Goal: Find specific page/section: Find specific page/section

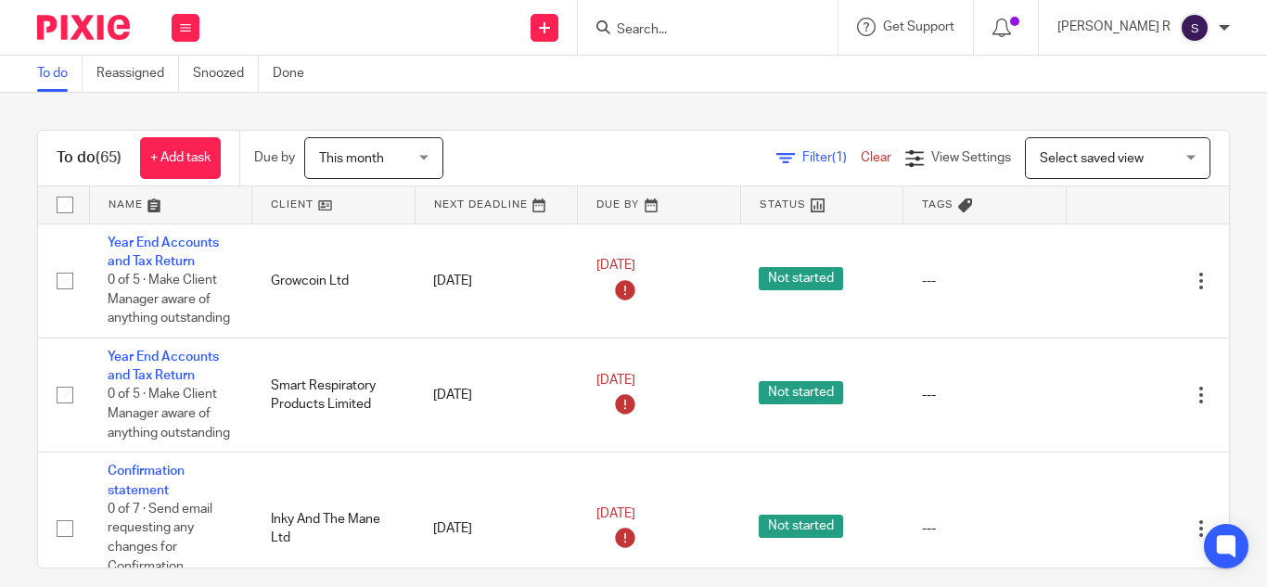
click at [679, 27] on input "Search" at bounding box center [698, 30] width 167 height 17
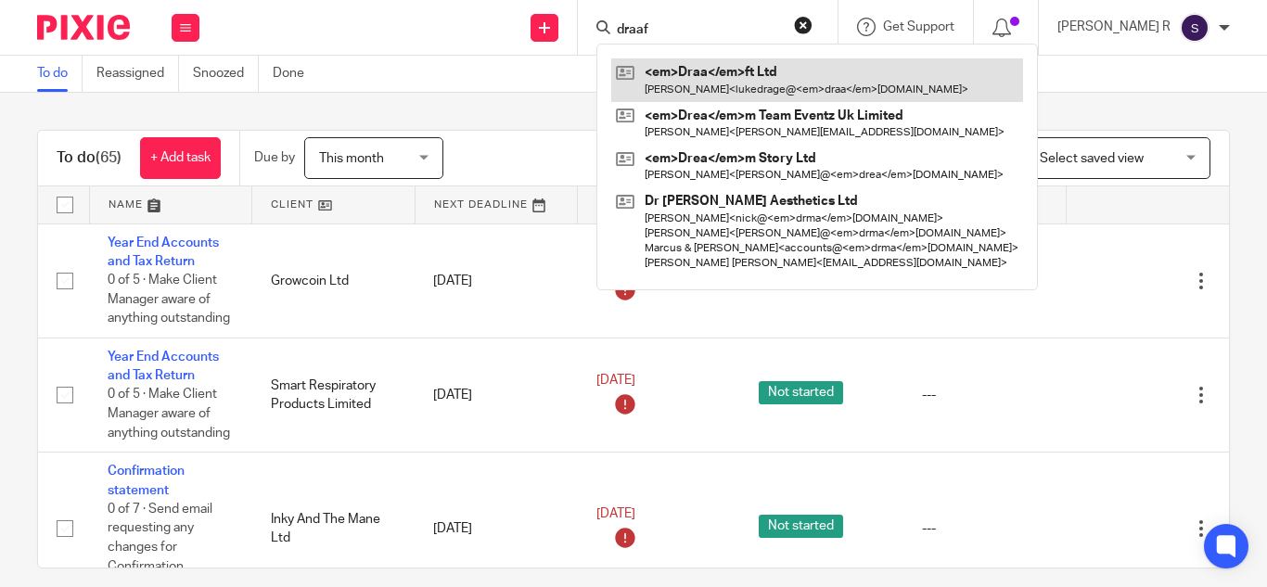
type input "draaf"
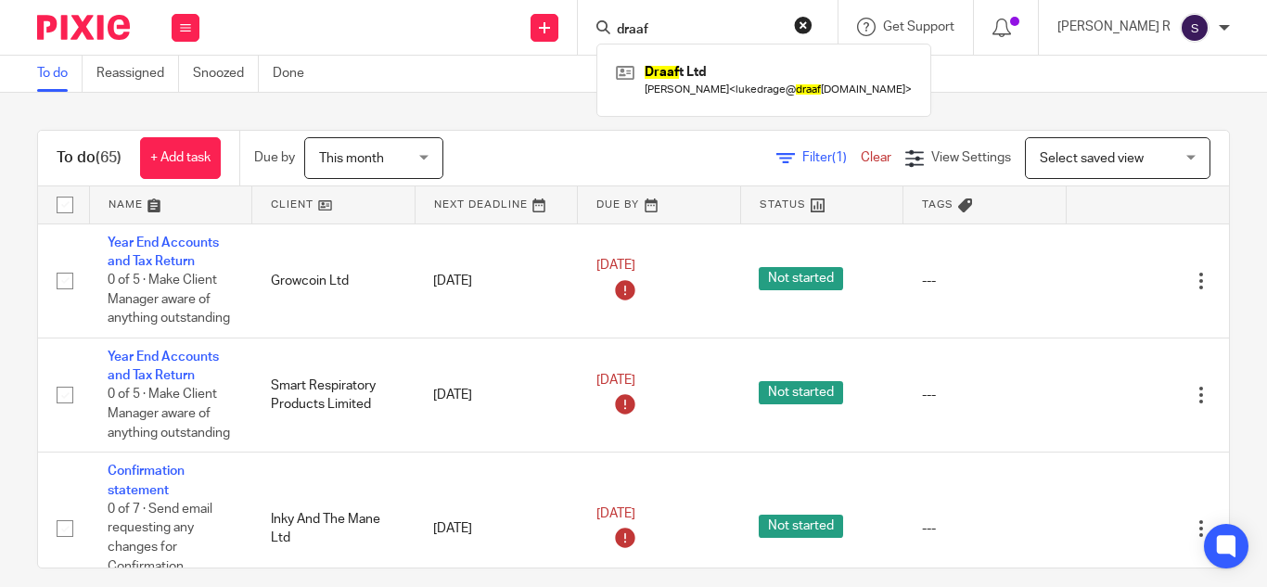
drag, startPoint x: 568, startPoint y: 67, endPoint x: 714, endPoint y: 12, distance: 156.4
click at [581, 67] on div "To do Reassigned Snoozed Done" at bounding box center [633, 74] width 1267 height 37
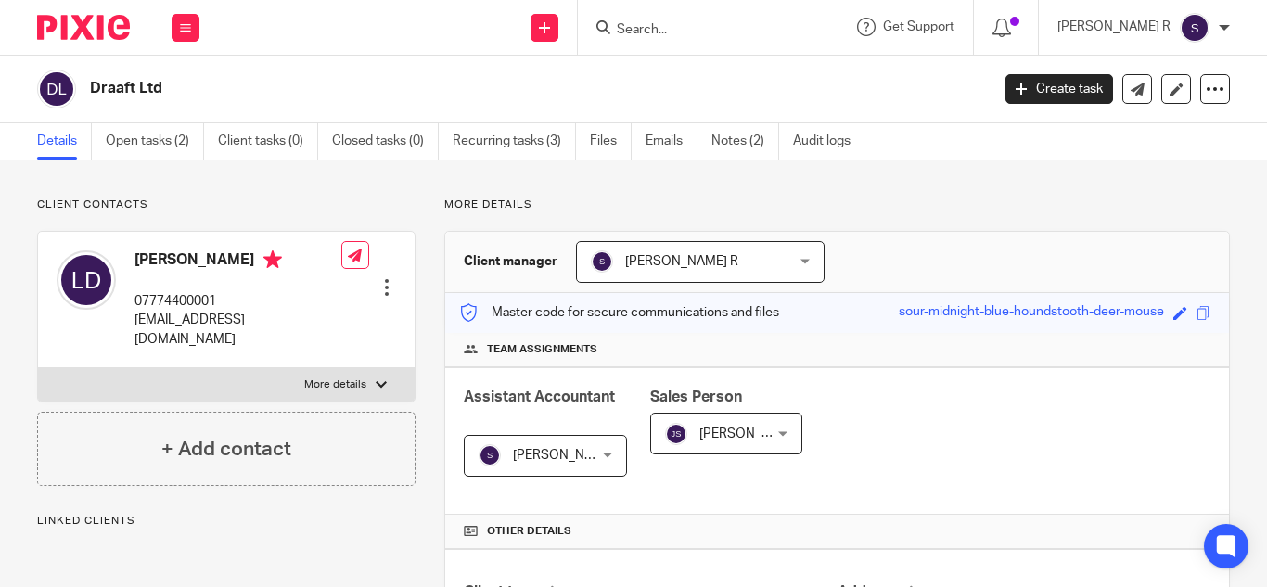
scroll to position [575, 0]
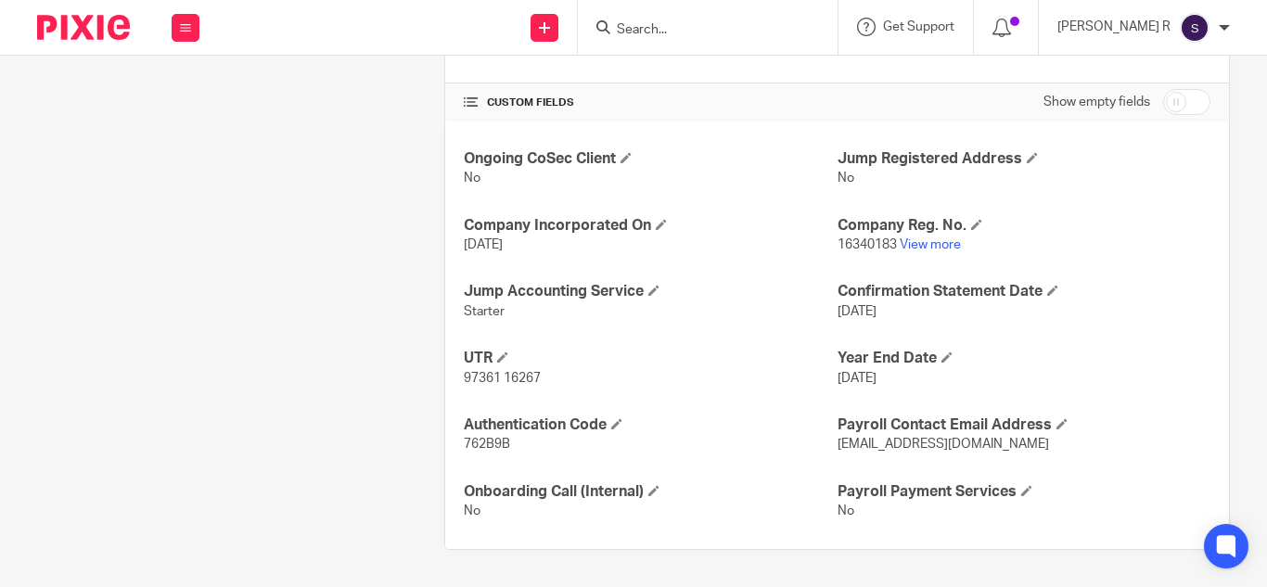
click at [939, 236] on p "16340183 View more" at bounding box center [1023, 245] width 373 height 19
click at [929, 254] on p "16340183 View more" at bounding box center [1023, 245] width 373 height 19
click at [924, 243] on link "View more" at bounding box center [930, 244] width 61 height 13
